Goal: Information Seeking & Learning: Learn about a topic

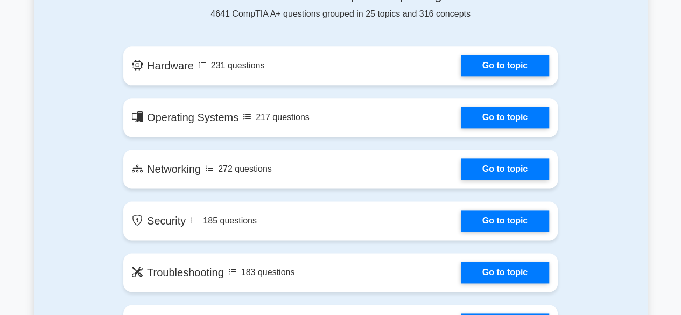
scroll to position [609, 0]
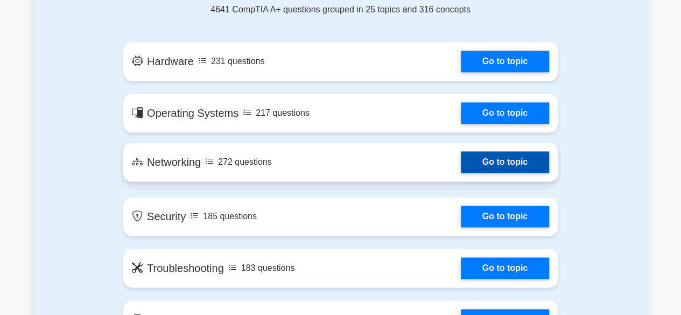
click at [494, 164] on link "Go to topic" at bounding box center [505, 162] width 88 height 22
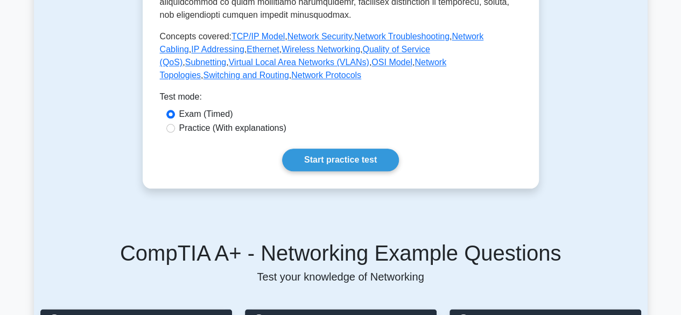
scroll to position [549, 0]
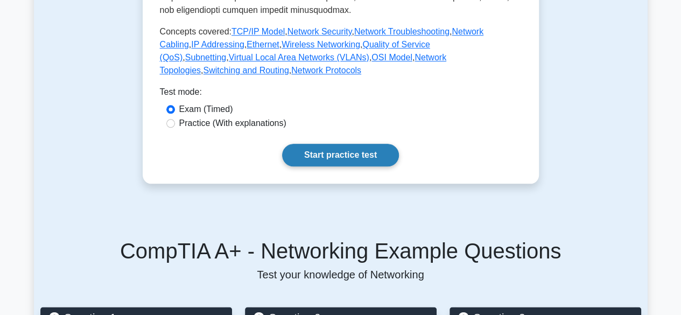
click at [373, 144] on link "Start practice test" at bounding box center [340, 155] width 117 height 23
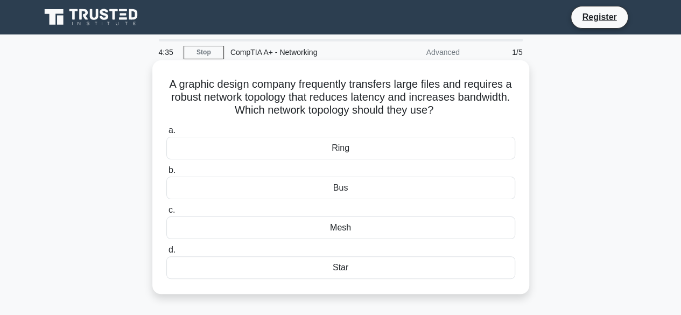
click at [343, 187] on div "Bus" at bounding box center [340, 188] width 349 height 23
click at [166, 174] on input "b. Bus" at bounding box center [166, 170] width 0 height 7
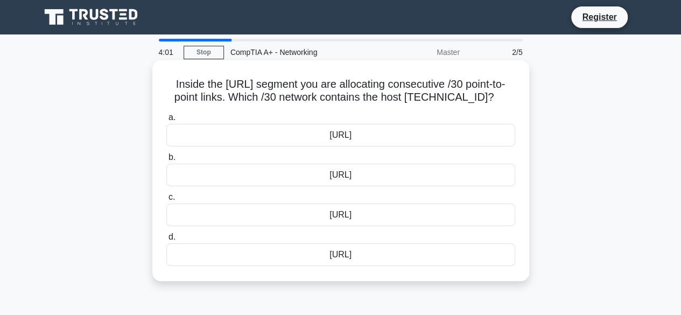
click at [347, 226] on div "198.51.100.72/30" at bounding box center [340, 214] width 349 height 23
click at [166, 201] on input "c. 198.51.100.72/30" at bounding box center [166, 197] width 0 height 7
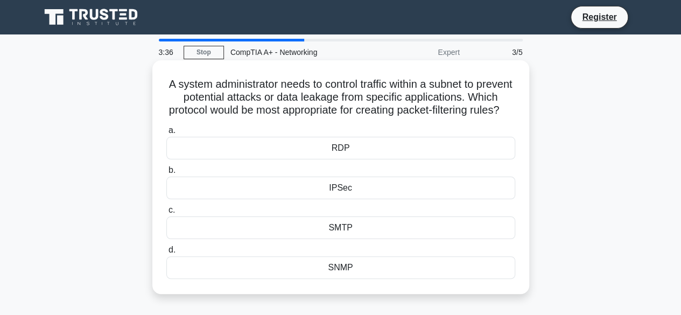
click at [353, 276] on div "SNMP" at bounding box center [340, 267] width 349 height 23
click at [166, 254] on input "d. SNMP" at bounding box center [166, 250] width 0 height 7
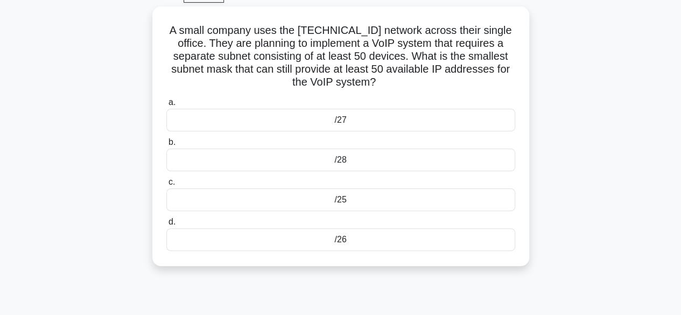
scroll to position [58, 0]
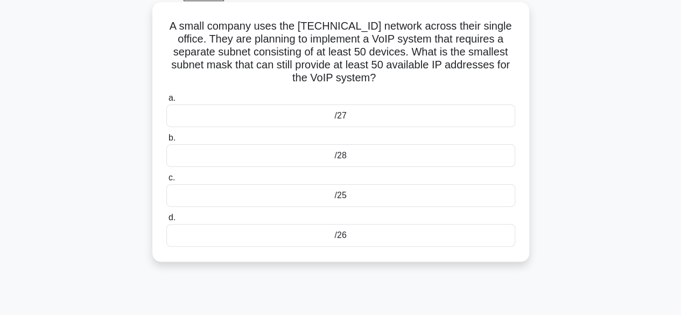
click at [442, 192] on div "/25" at bounding box center [340, 195] width 349 height 23
click at [166, 181] on input "c. /25" at bounding box center [166, 177] width 0 height 7
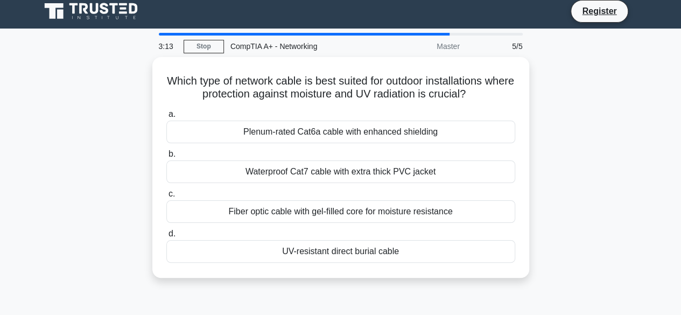
scroll to position [0, 0]
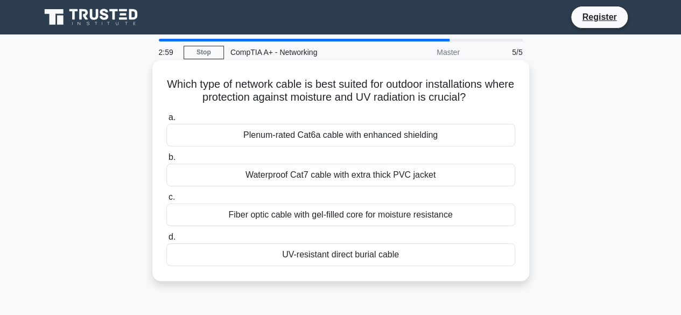
click at [461, 214] on div "Fiber optic cable with gel-filled core for moisture resistance" at bounding box center [340, 214] width 349 height 23
click at [166, 201] on input "c. Fiber optic cable with gel-filled core for moisture resistance" at bounding box center [166, 197] width 0 height 7
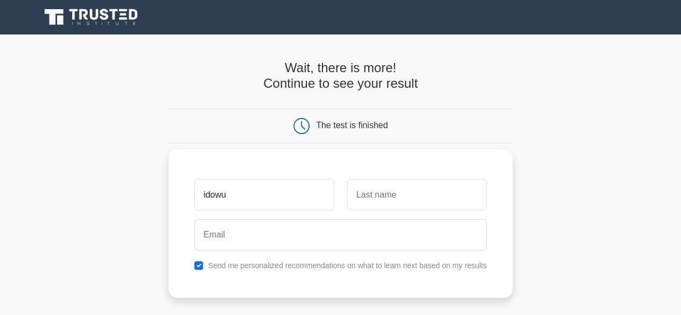
type input "idowu"
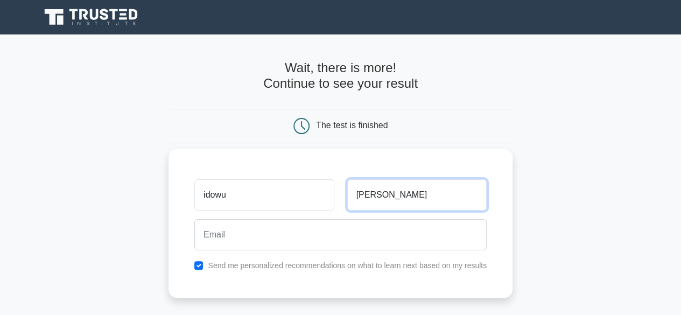
type input "ajala"
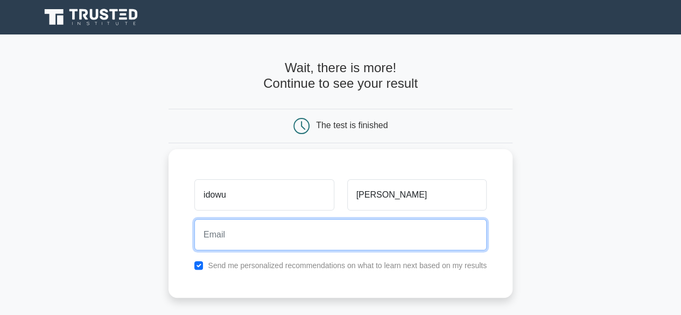
click at [276, 234] on input "email" at bounding box center [340, 234] width 292 height 31
type input "idatanda55@gmail.com"
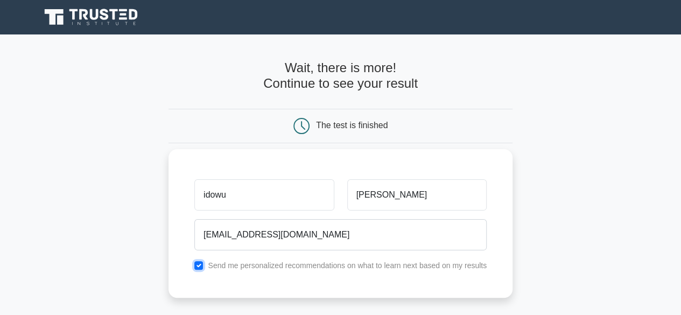
click at [198, 264] on input "checkbox" at bounding box center [198, 265] width 9 height 9
checkbox input "false"
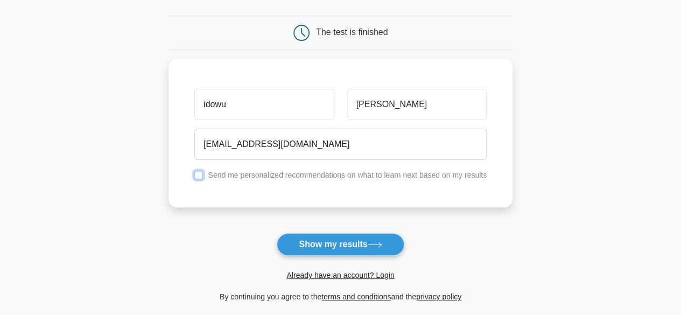
scroll to position [94, 0]
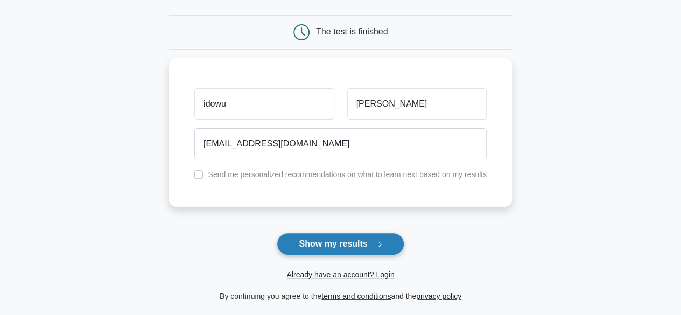
click at [357, 244] on button "Show my results" at bounding box center [340, 244] width 127 height 23
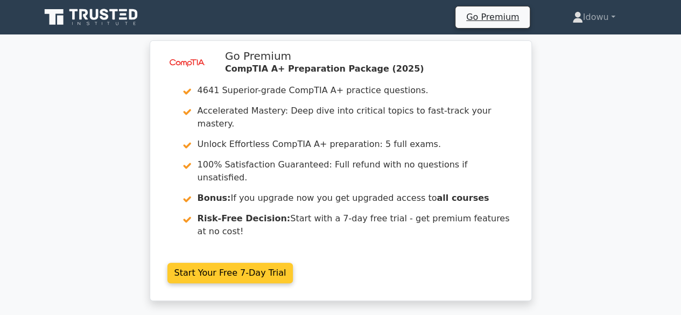
click at [252, 263] on link "Start Your Free 7-Day Trial" at bounding box center [230, 273] width 126 height 20
